Goal: Check status: Check status

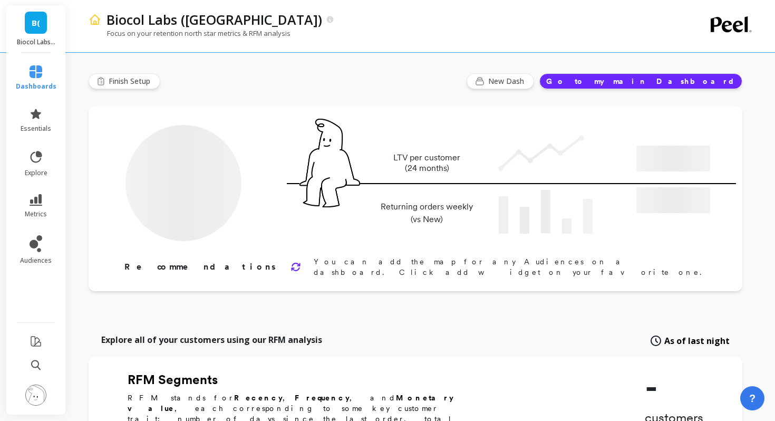
type input "Champions"
type input "18815"
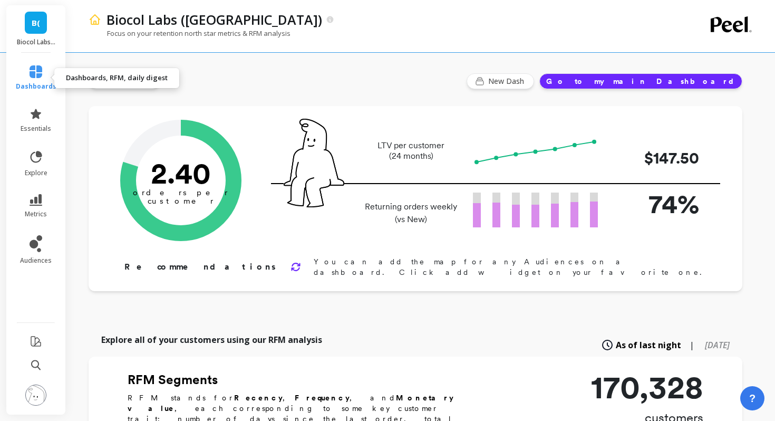
click at [45, 71] on link "dashboards" at bounding box center [36, 77] width 41 height 25
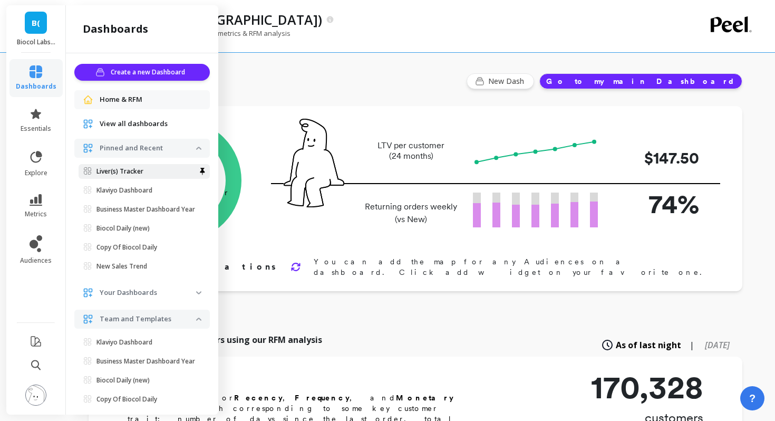
click at [121, 176] on link "Liver(s) Tracker" at bounding box center [144, 171] width 131 height 15
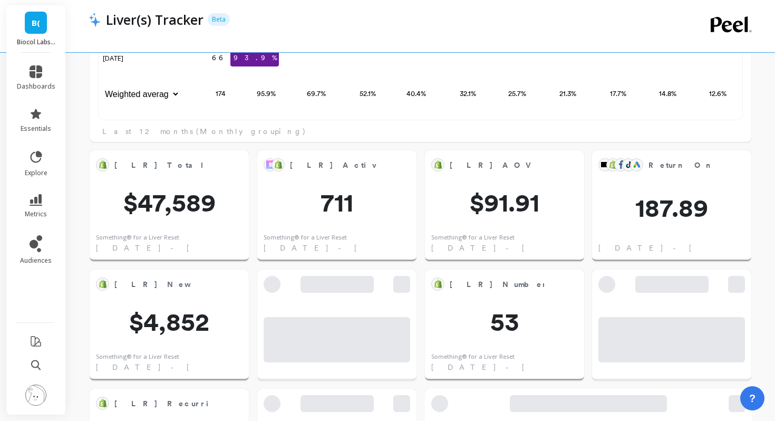
scroll to position [1280, 0]
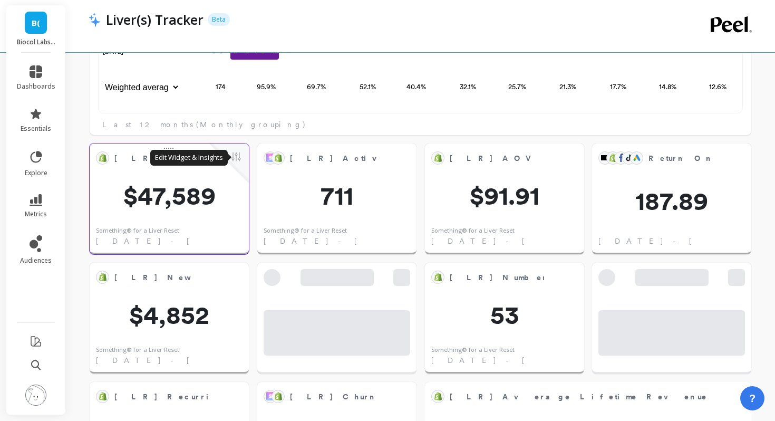
click at [239, 159] on button at bounding box center [236, 157] width 13 height 15
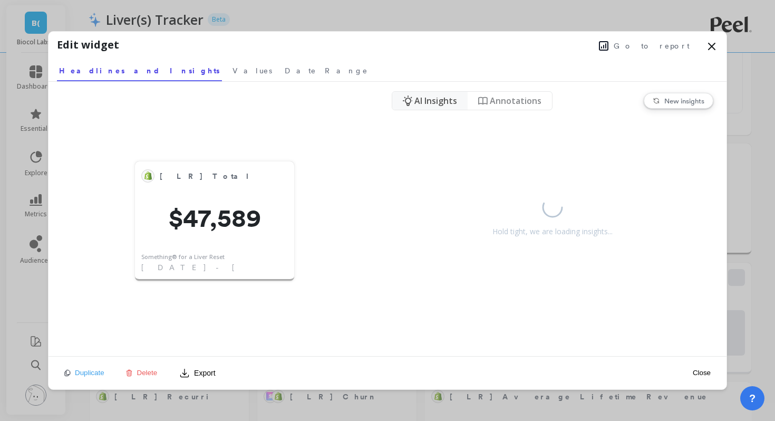
click at [647, 45] on button "Go to report" at bounding box center [644, 46] width 97 height 14
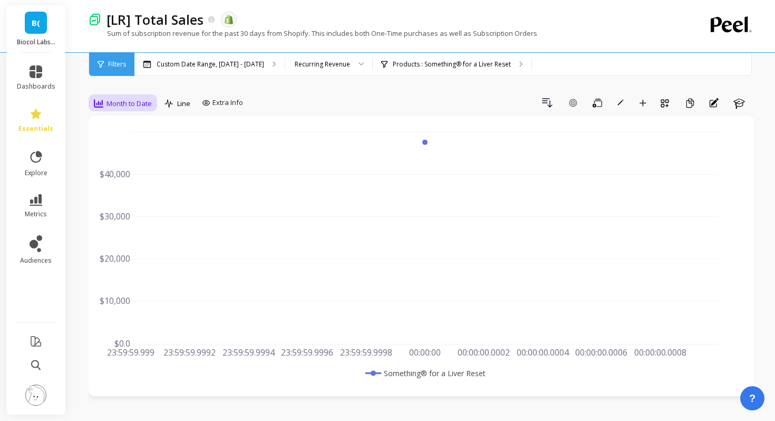
click at [141, 98] on div "Month to Date" at bounding box center [123, 103] width 58 height 13
click at [129, 148] on div "Daily" at bounding box center [128, 147] width 60 height 10
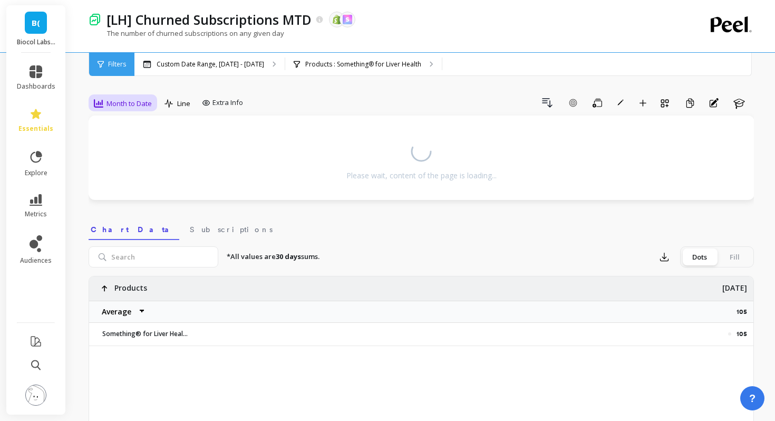
click at [127, 99] on span "Month to Date" at bounding box center [129, 104] width 45 height 10
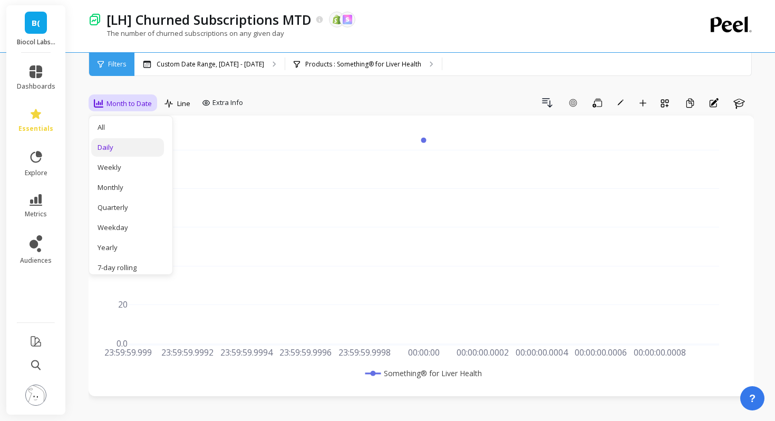
click at [122, 147] on div "Daily" at bounding box center [128, 147] width 60 height 10
click at [133, 108] on div "Month to Date" at bounding box center [123, 103] width 58 height 13
click at [120, 148] on div "Daily" at bounding box center [128, 147] width 60 height 10
